Goal: Check status: Check status

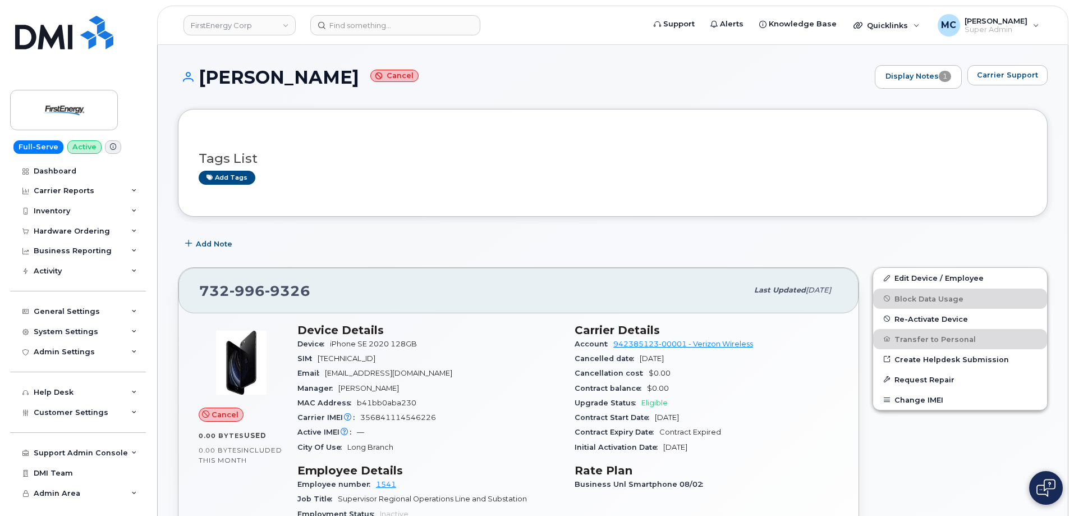
scroll to position [766, 0]
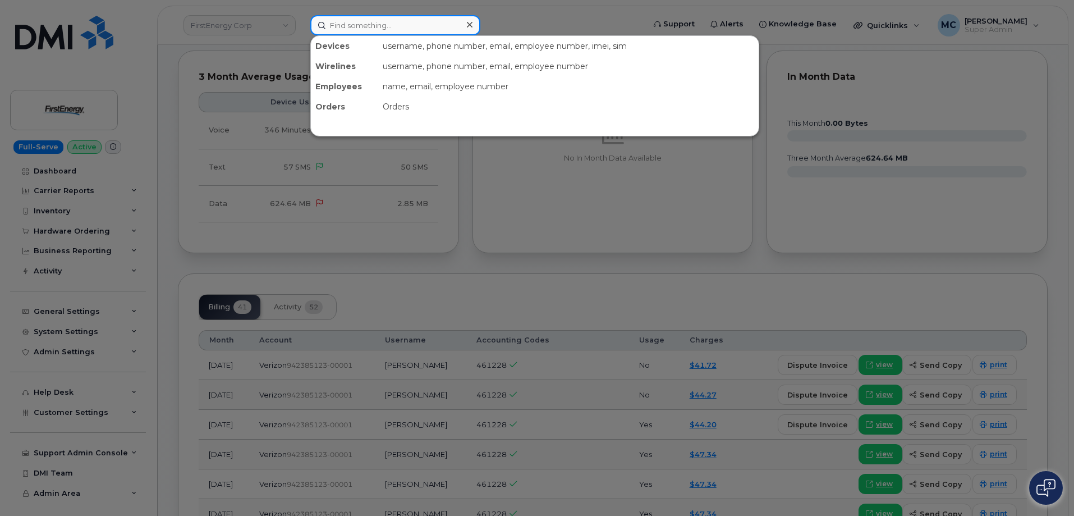
click at [422, 27] on input at bounding box center [395, 25] width 170 height 20
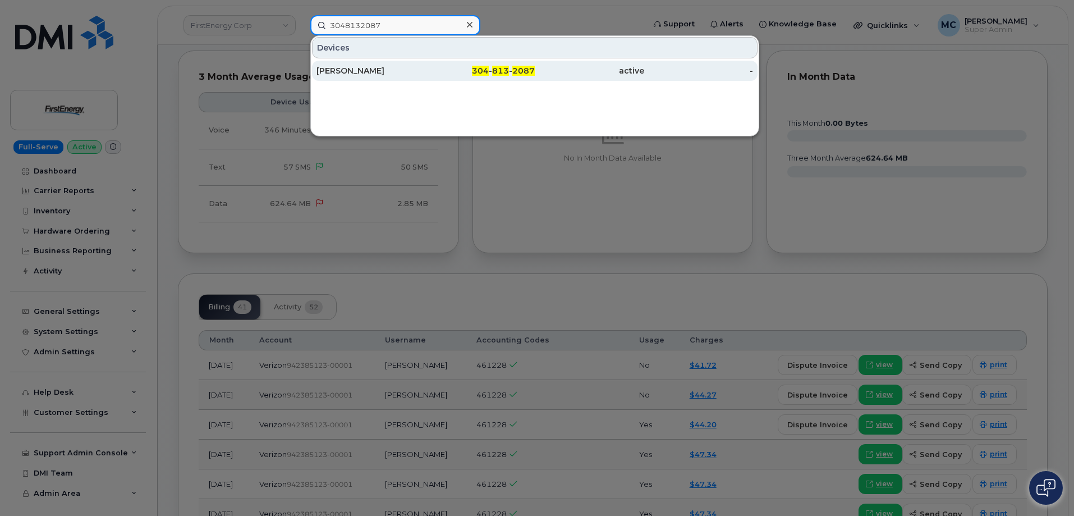
type input "3048132087"
click at [536, 69] on div "active" at bounding box center [589, 70] width 109 height 11
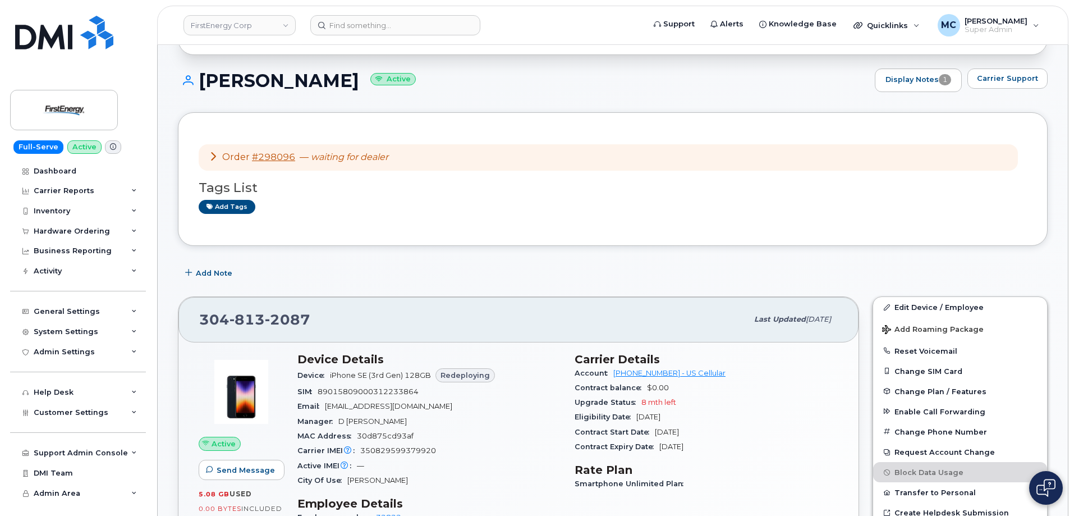
scroll to position [102, 0]
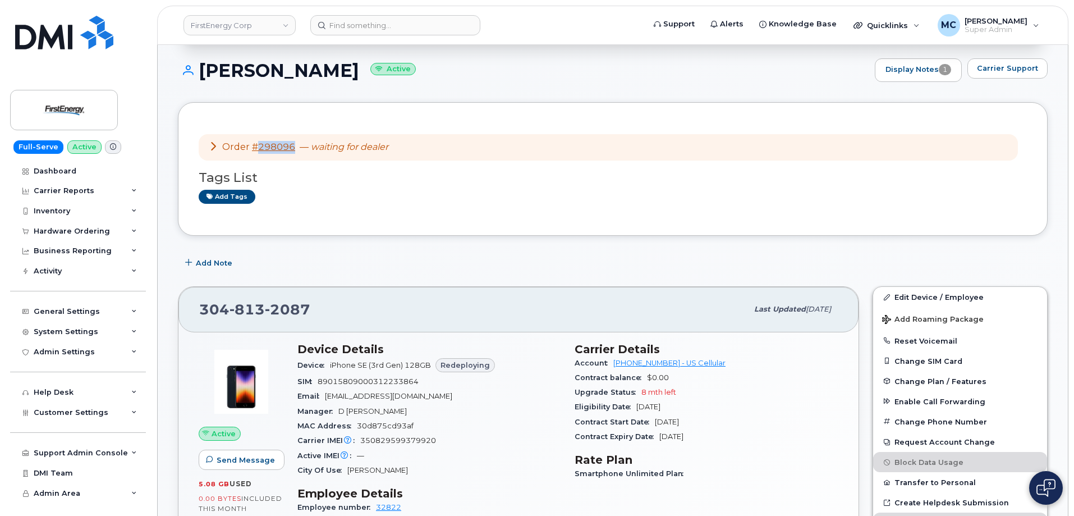
drag, startPoint x: 298, startPoint y: 151, endPoint x: 265, endPoint y: 160, distance: 33.8
click at [256, 153] on div "Order #298096 — waiting for dealer" at bounding box center [299, 147] width 180 height 13
copy link "298096"
